Goal: Transaction & Acquisition: Purchase product/service

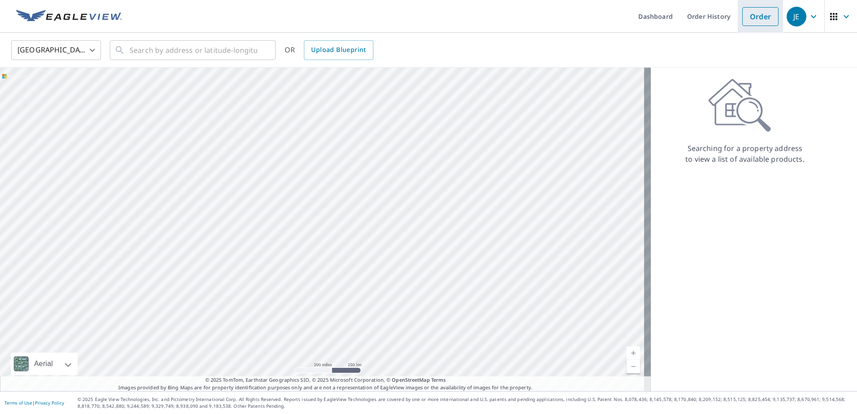
click at [745, 22] on link "Order" at bounding box center [760, 16] width 36 height 19
click at [752, 17] on link "Order" at bounding box center [760, 16] width 36 height 19
click at [174, 42] on input "text" at bounding box center [194, 50] width 128 height 25
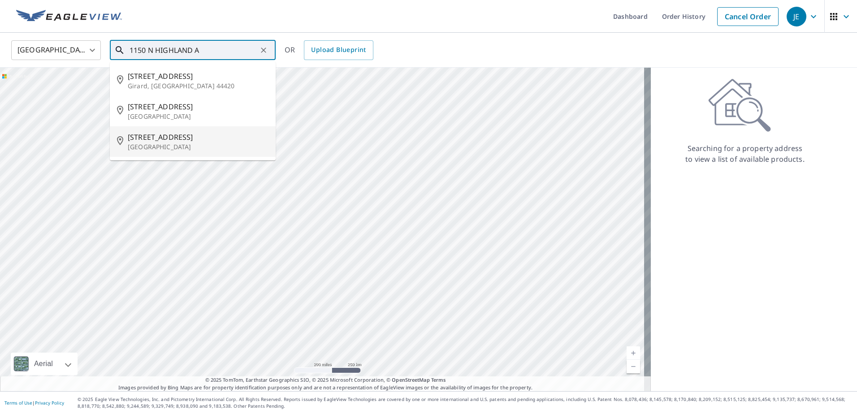
click at [167, 147] on p "[GEOGRAPHIC_DATA]" at bounding box center [198, 147] width 141 height 9
type input "[STREET_ADDRESS]"
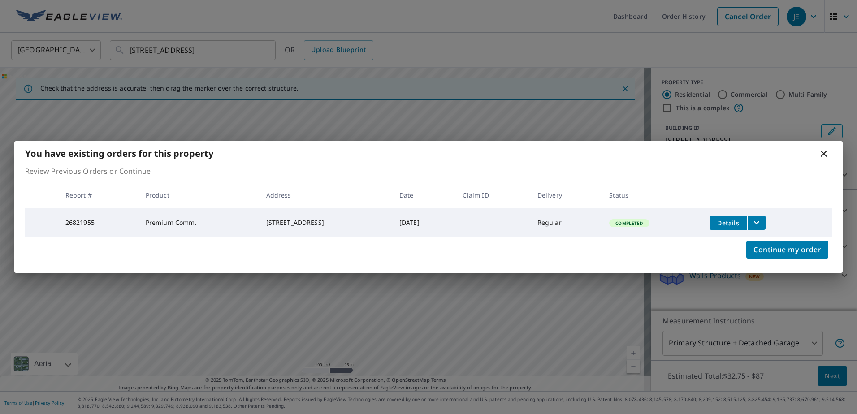
click at [826, 152] on icon at bounding box center [824, 153] width 11 height 11
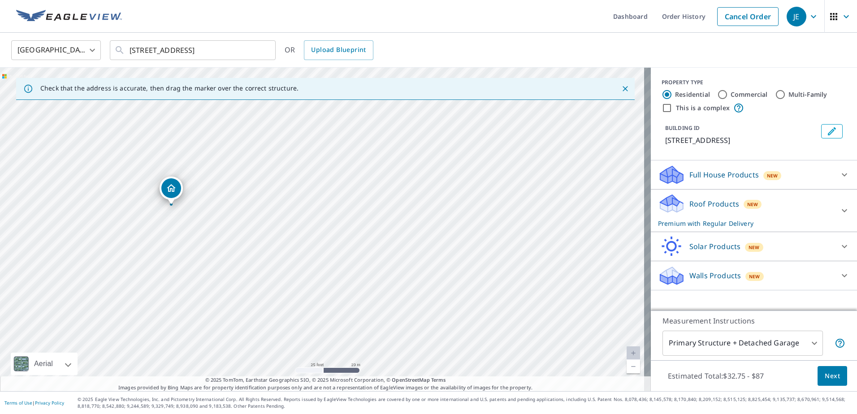
drag, startPoint x: 291, startPoint y: 228, endPoint x: 412, endPoint y: 249, distance: 122.9
click at [412, 249] on div "[STREET_ADDRESS]" at bounding box center [325, 230] width 651 height 324
click at [300, 225] on div "[STREET_ADDRESS]" at bounding box center [292, 212] width 23 height 28
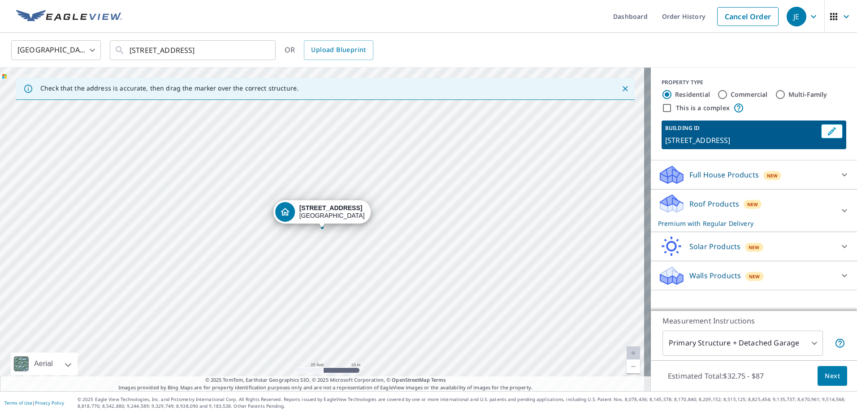
click at [698, 209] on p "Roof Products" at bounding box center [714, 204] width 50 height 11
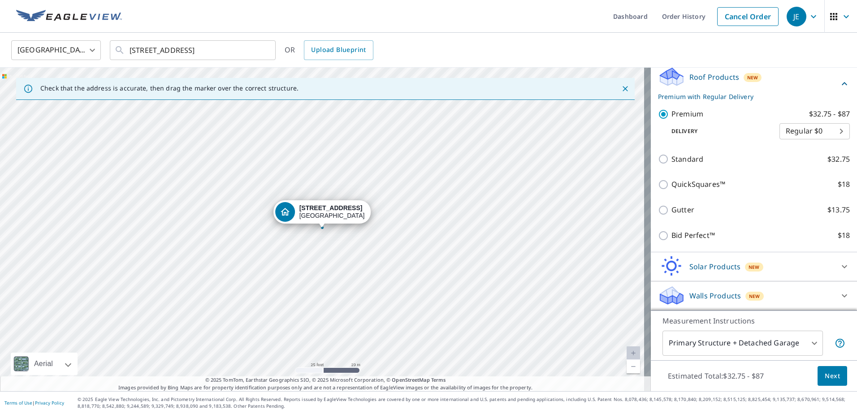
scroll to position [138, 0]
click at [825, 374] on span "Next" at bounding box center [832, 376] width 15 height 11
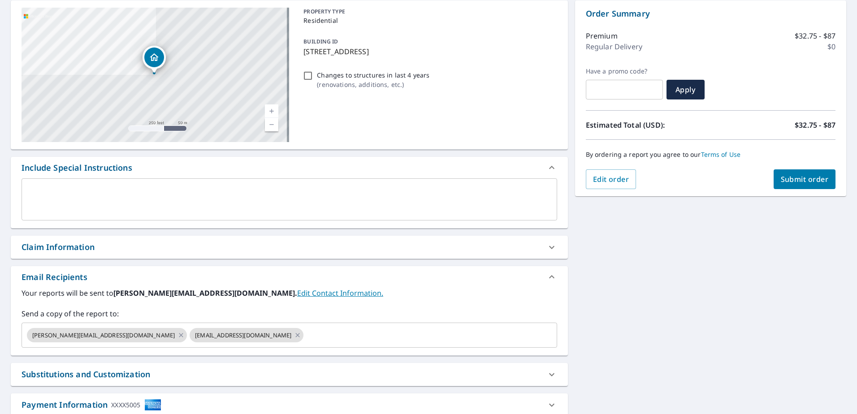
click at [790, 175] on span "Submit order" at bounding box center [805, 179] width 48 height 10
checkbox input "true"
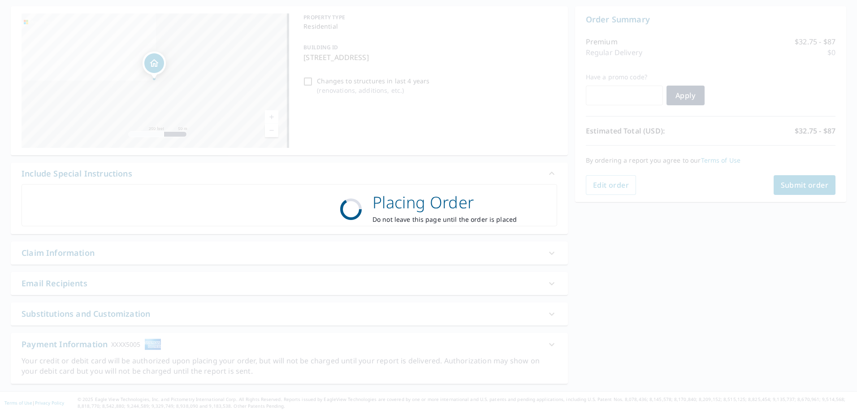
scroll to position [84, 0]
